Goal: Task Accomplishment & Management: Use online tool/utility

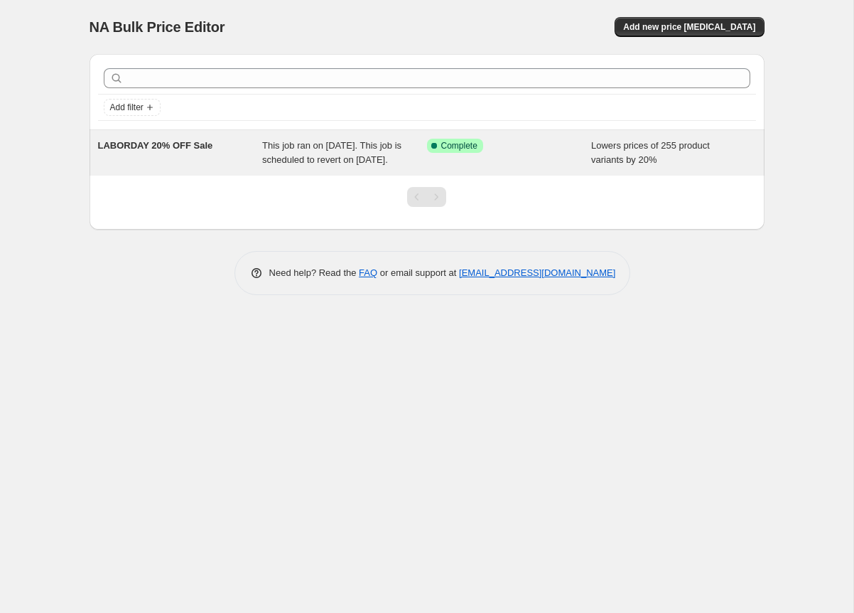
click at [210, 159] on div "LABORDAY 20% OFF Sale" at bounding box center [180, 153] width 165 height 28
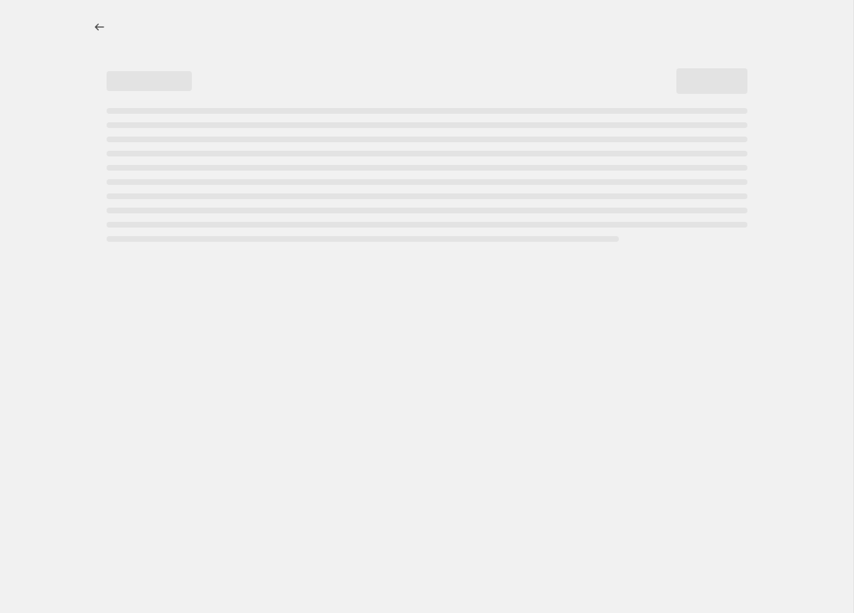
select select "percentage"
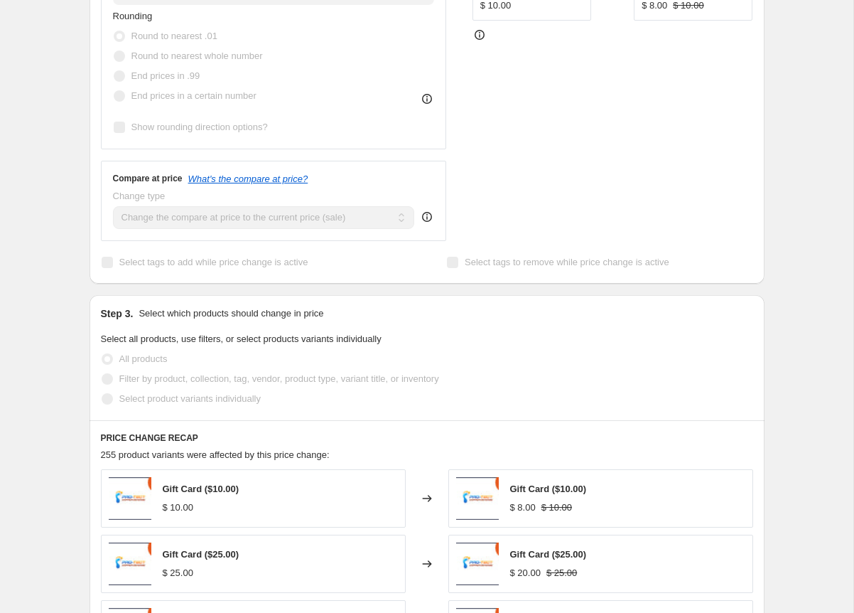
scroll to position [176, 0]
